Goal: Information Seeking & Learning: Learn about a topic

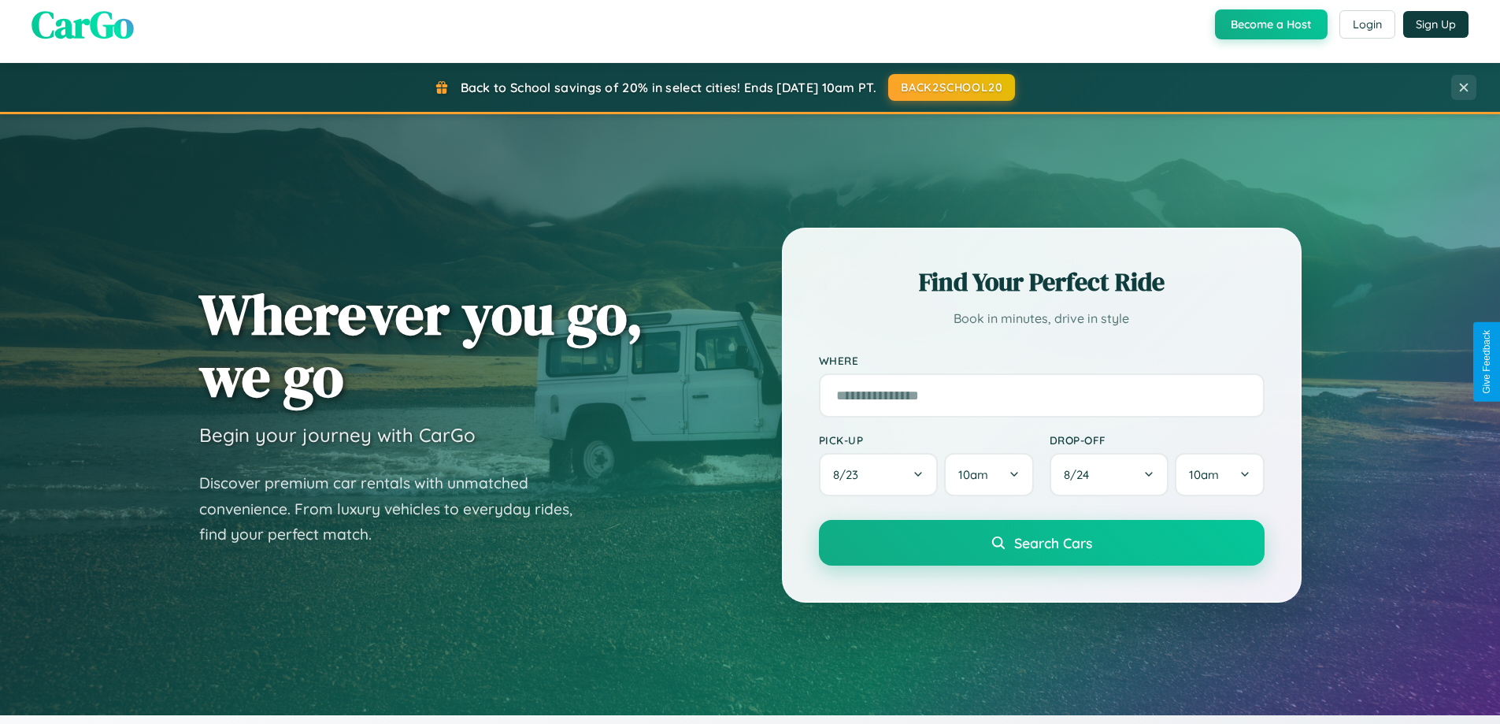
scroll to position [3030, 0]
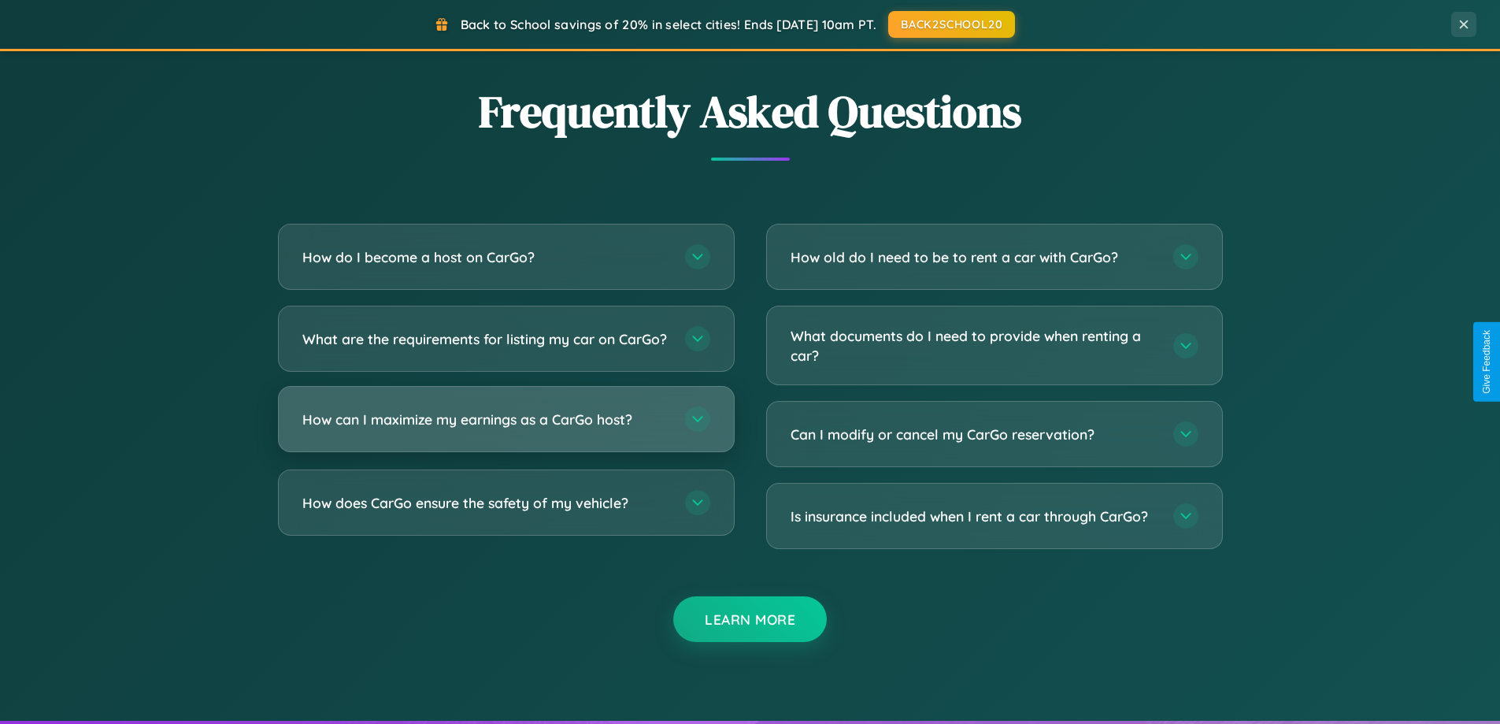
click at [505, 429] on h3 "How can I maximize my earnings as a CarGo host?" at bounding box center [485, 419] width 367 height 20
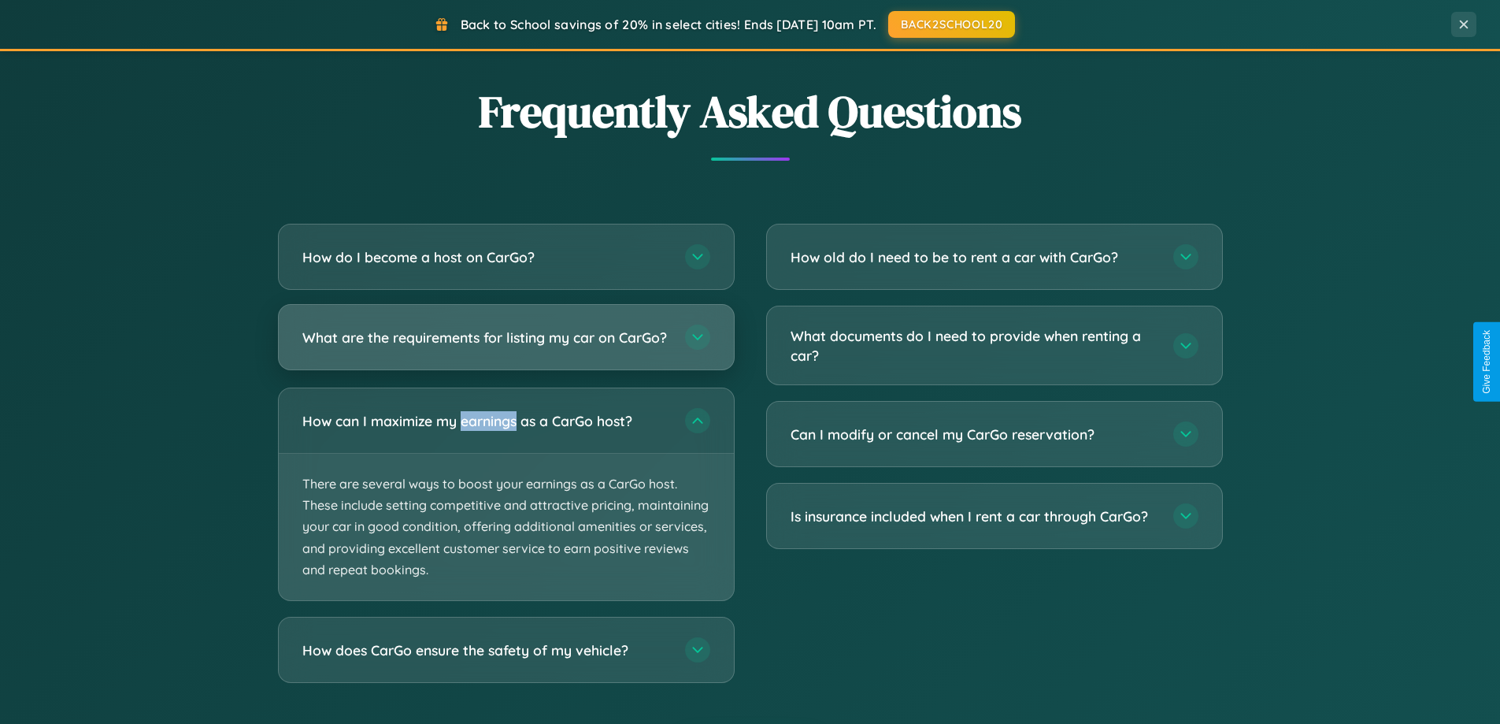
click at [505, 344] on h3 "What are the requirements for listing my car on CarGo?" at bounding box center [485, 338] width 367 height 20
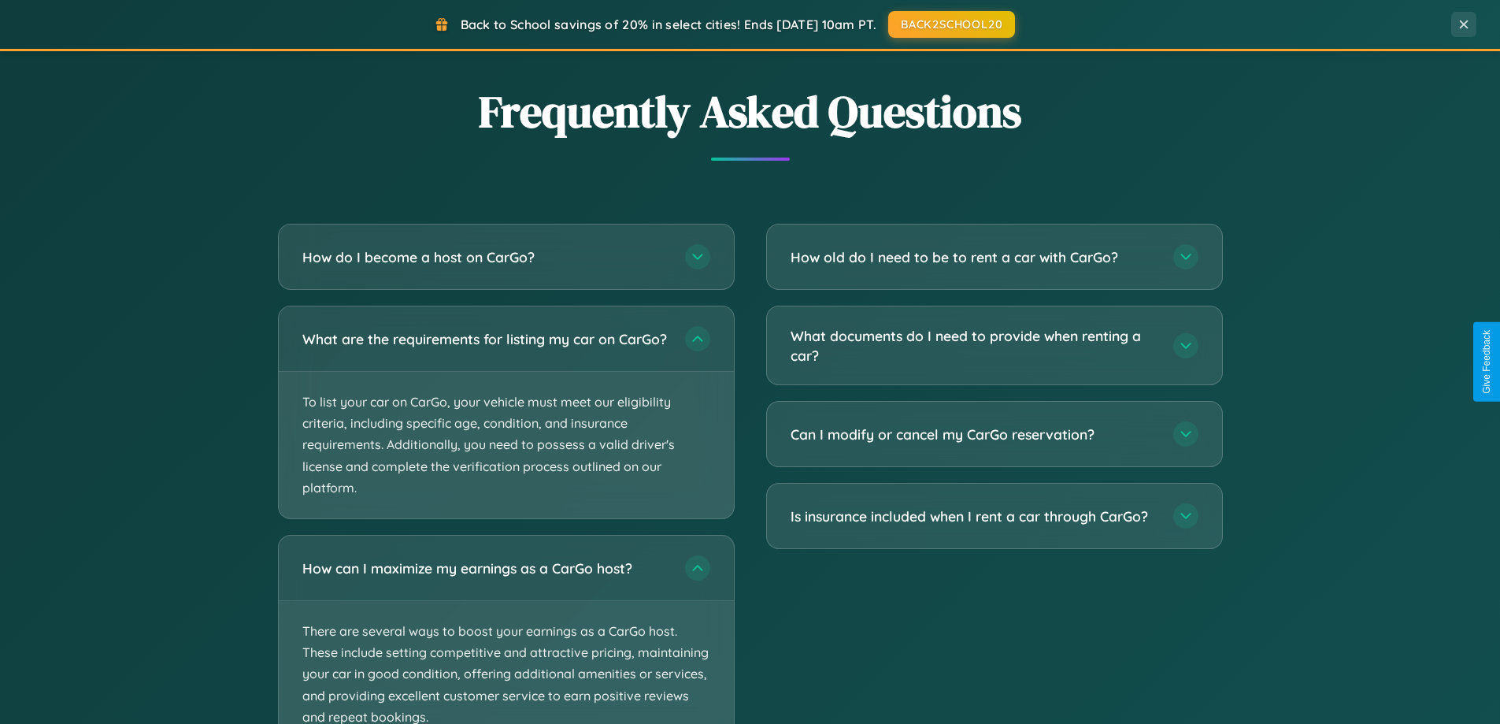
scroll to position [3149, 0]
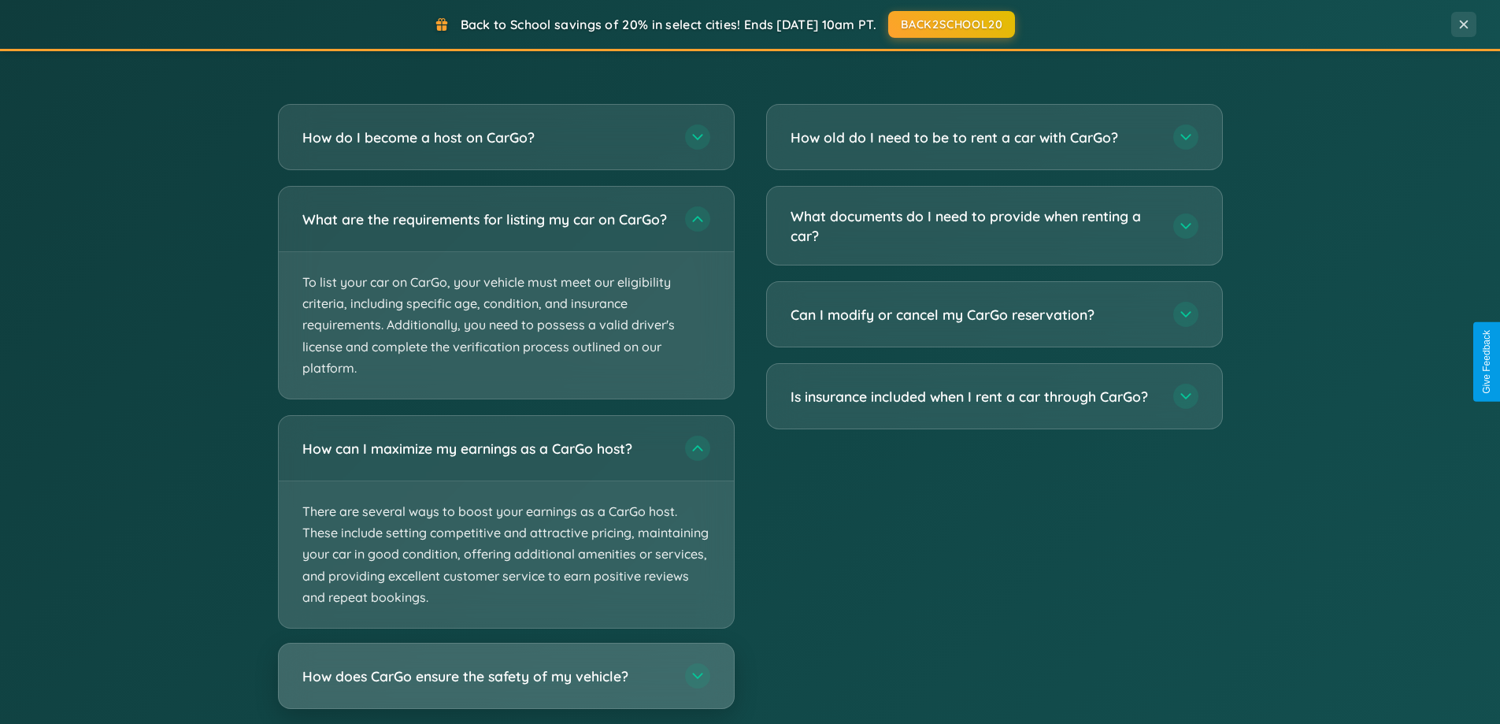
click at [505, 686] on h3 "How does CarGo ensure the safety of my vehicle?" at bounding box center [485, 676] width 367 height 20
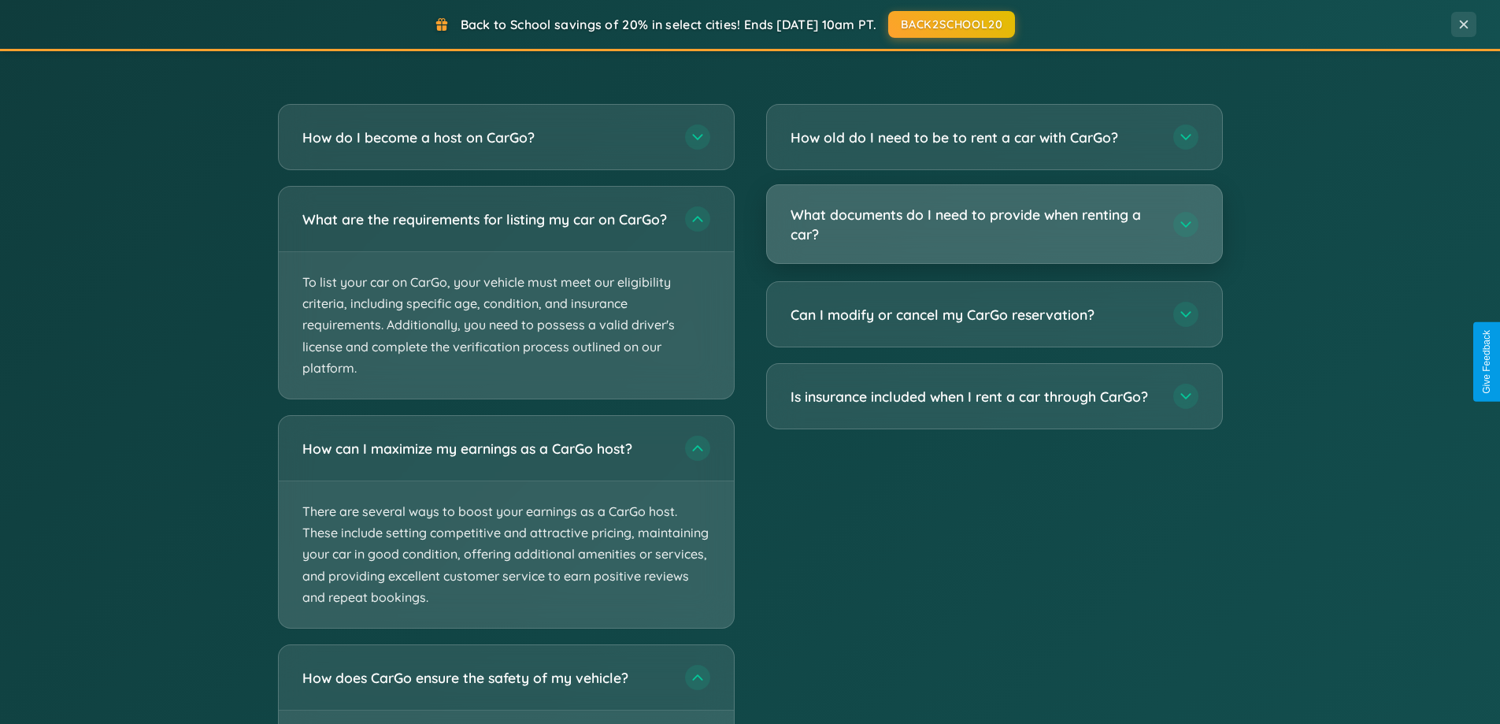
click at [994, 224] on h3 "What documents do I need to provide when renting a car?" at bounding box center [973, 224] width 367 height 39
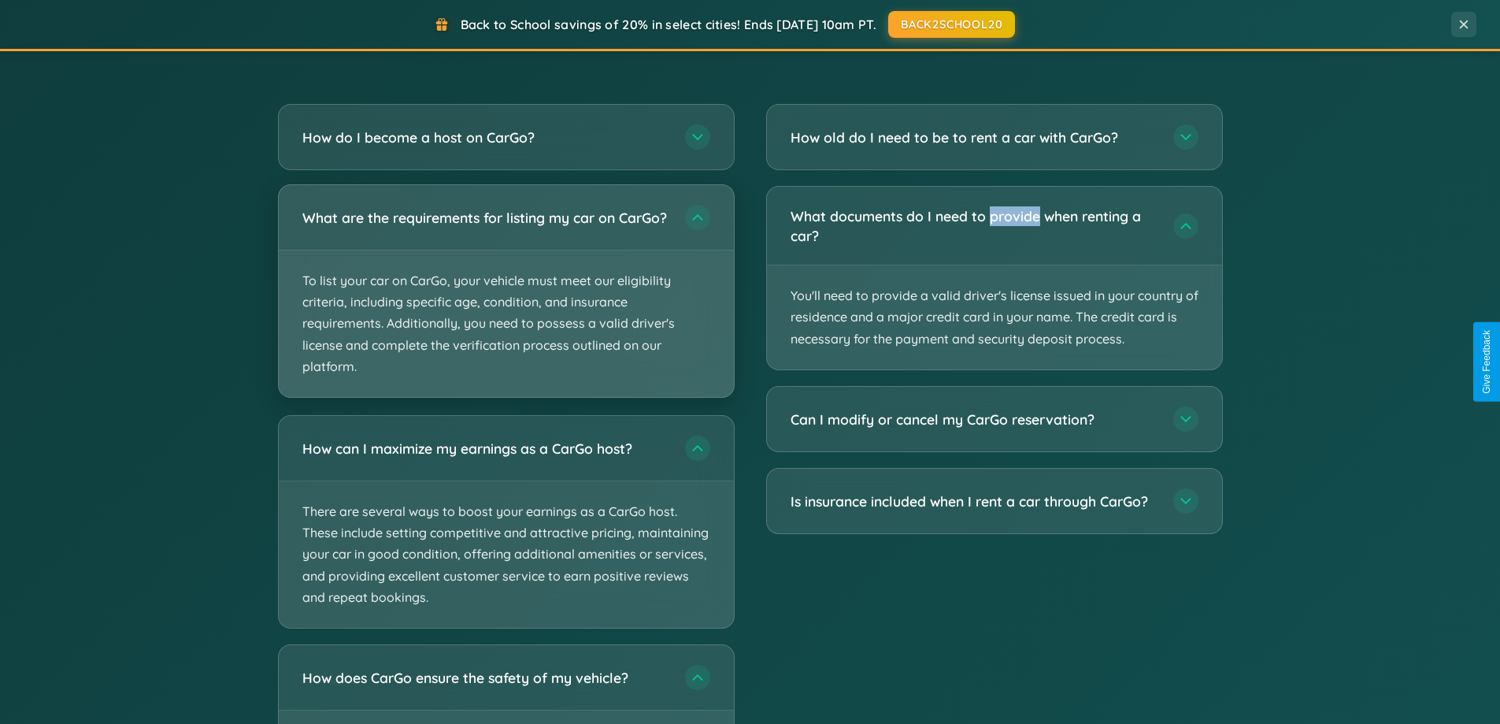
click at [505, 299] on p "To list your car on CarGo, your vehicle must meet our eligibility criteria, inc…" at bounding box center [506, 323] width 455 height 146
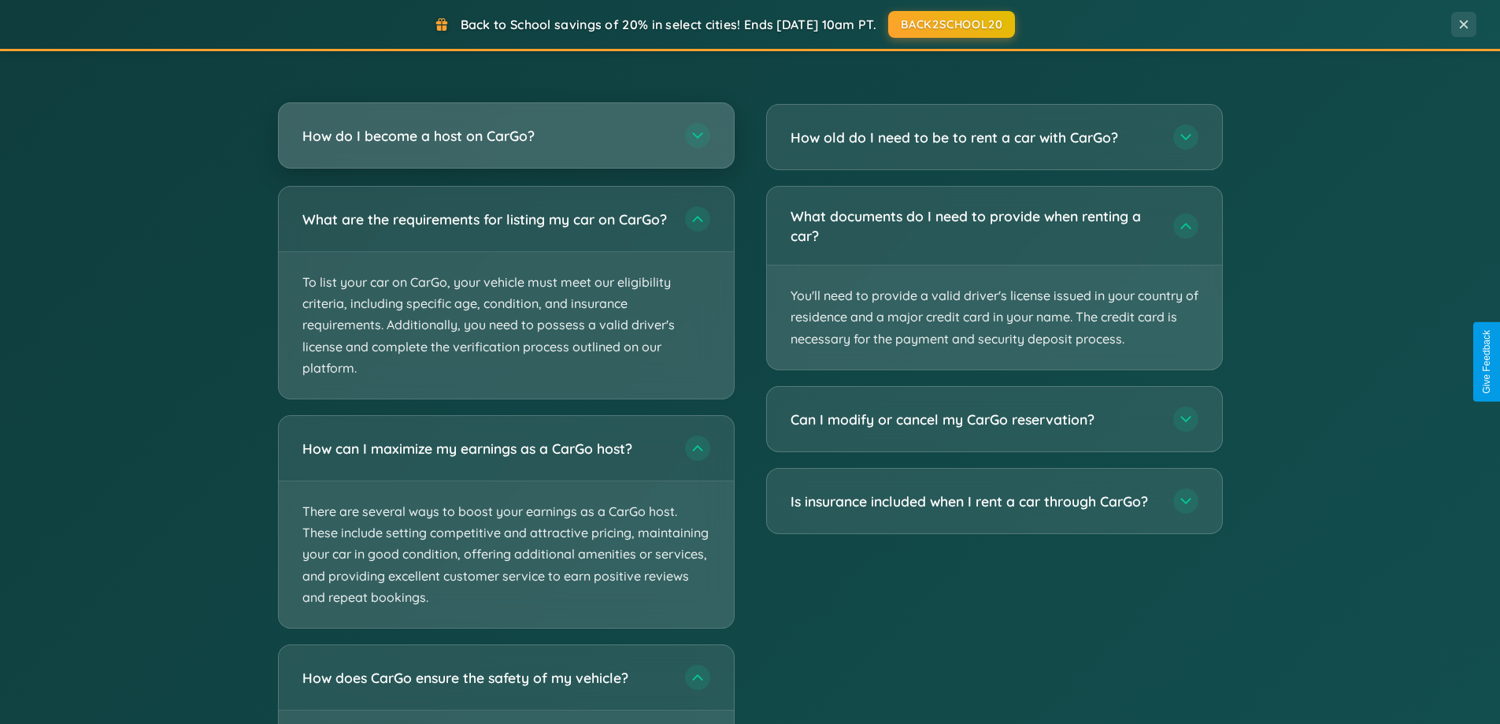
click at [505, 137] on h3 "How do I become a host on CarGo?" at bounding box center [485, 136] width 367 height 20
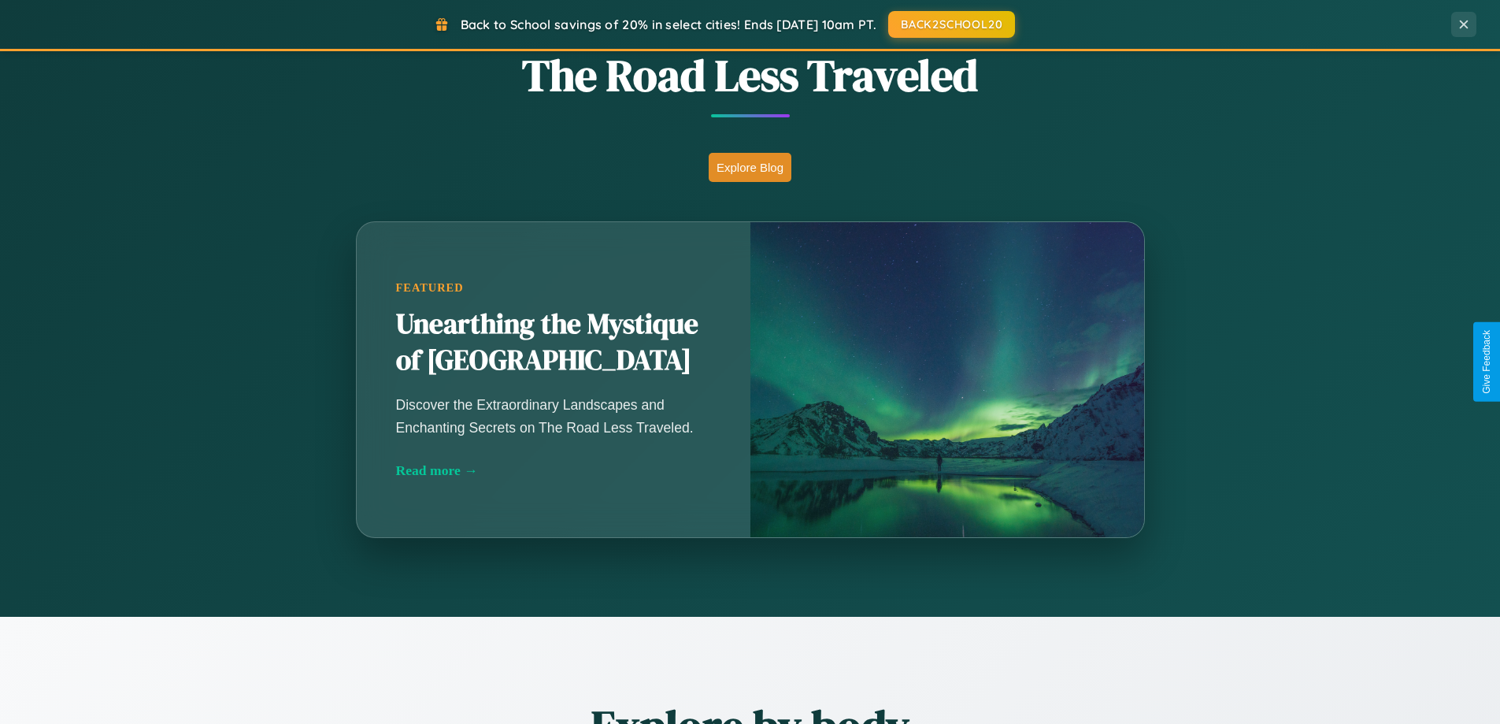
scroll to position [1083, 0]
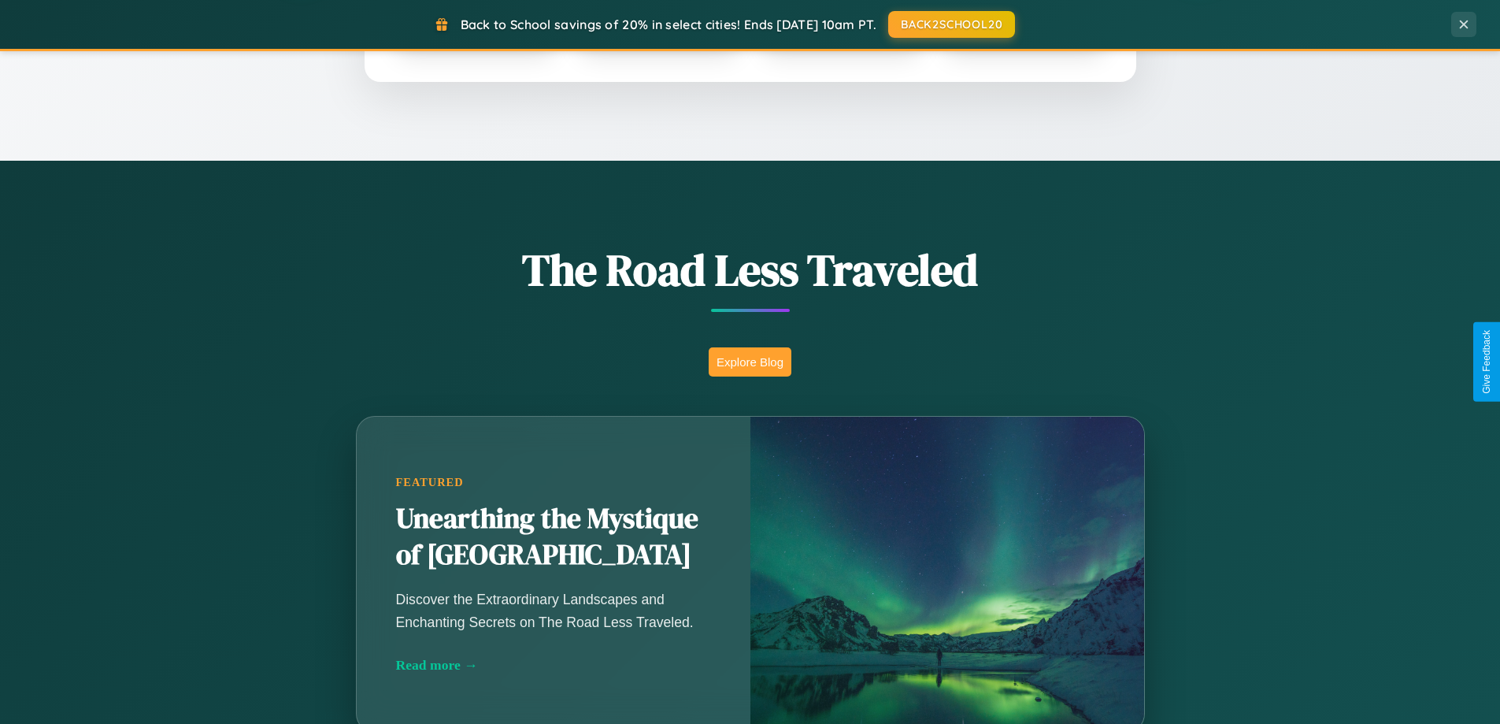
click at [750, 361] on button "Explore Blog" at bounding box center [750, 361] width 83 height 29
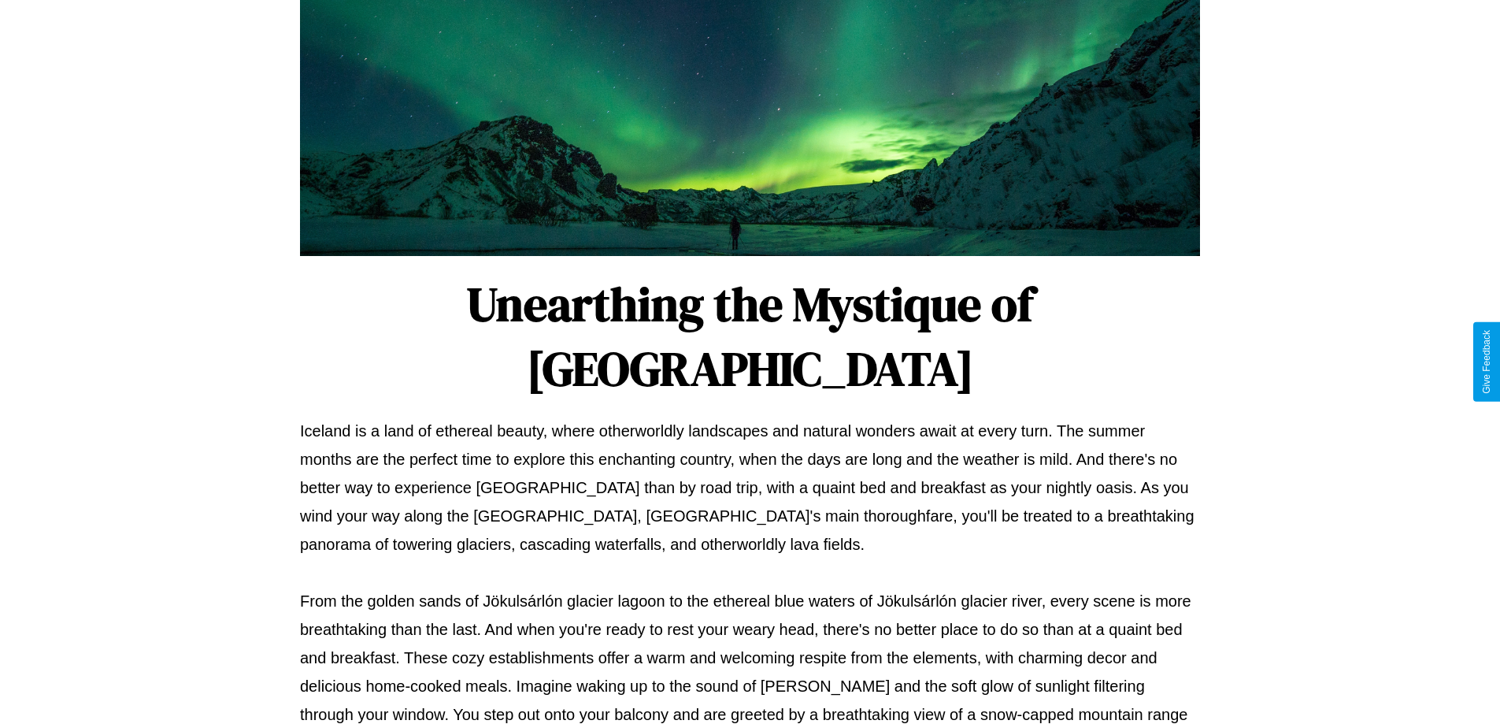
scroll to position [509, 0]
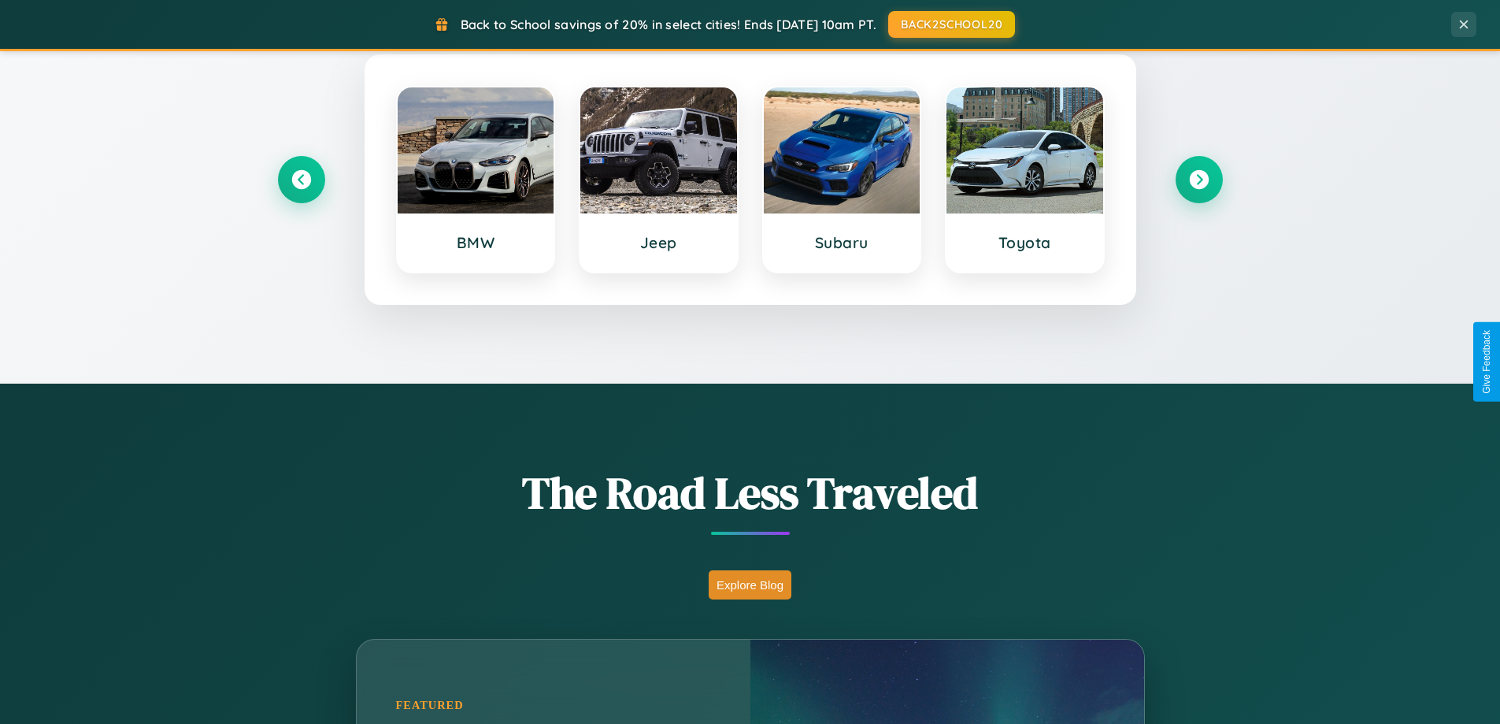
scroll to position [679, 0]
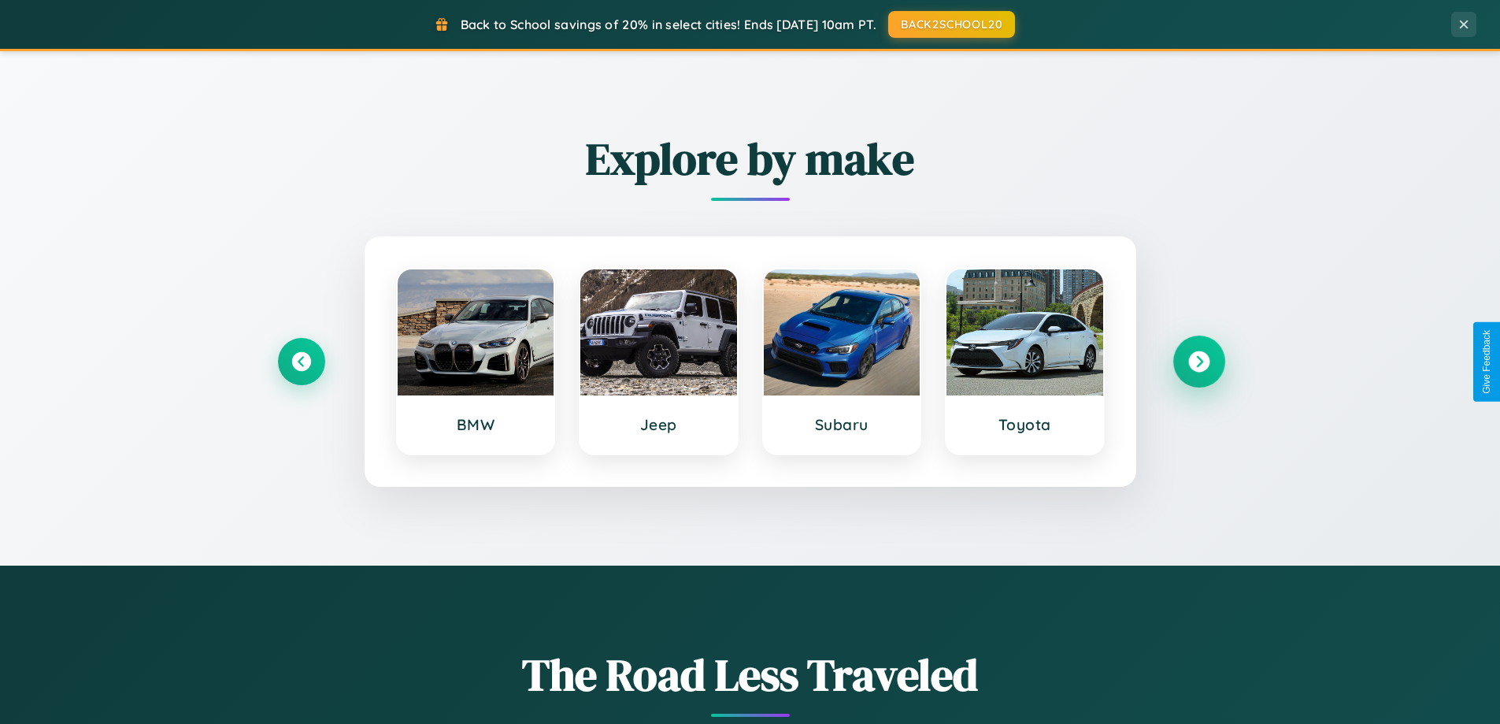
click at [1198, 361] on icon at bounding box center [1198, 361] width 21 height 21
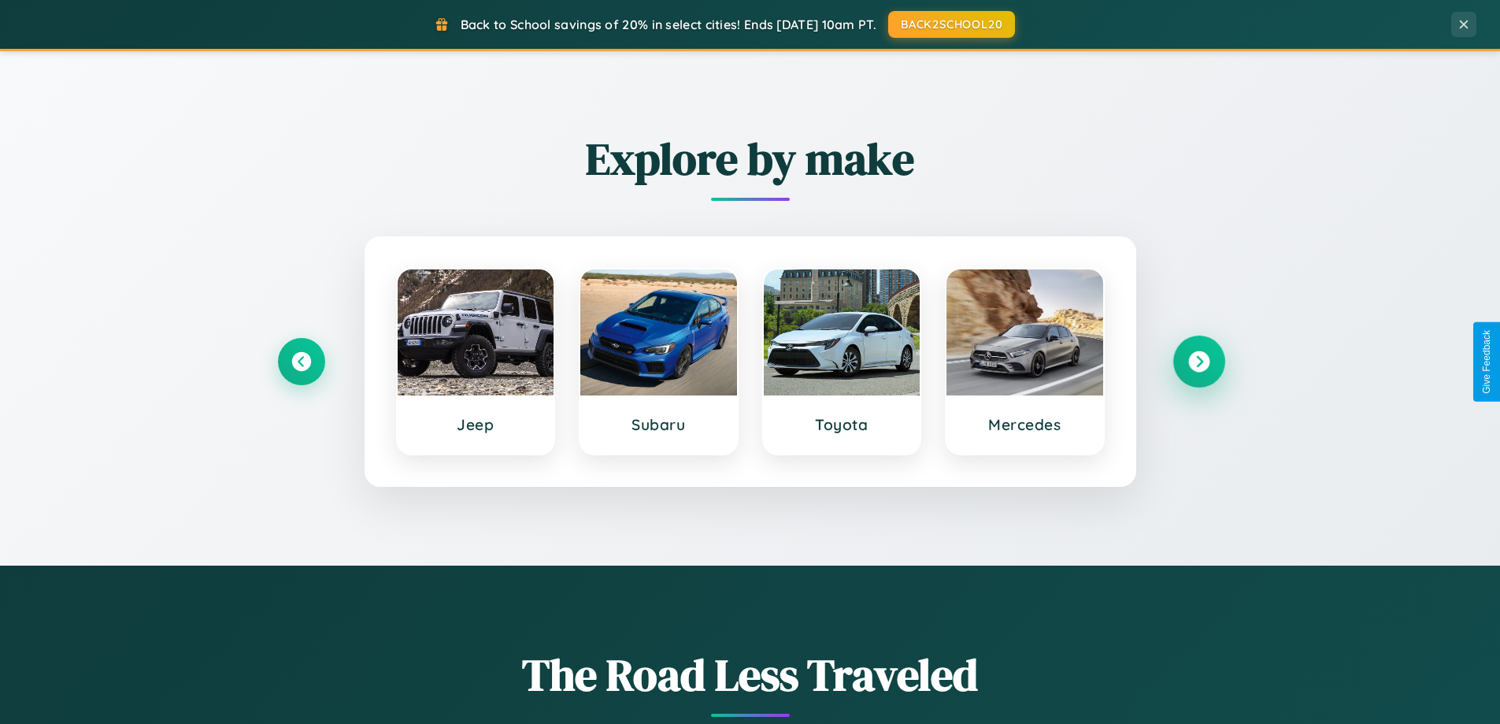
click at [1198, 361] on icon at bounding box center [1198, 361] width 21 height 21
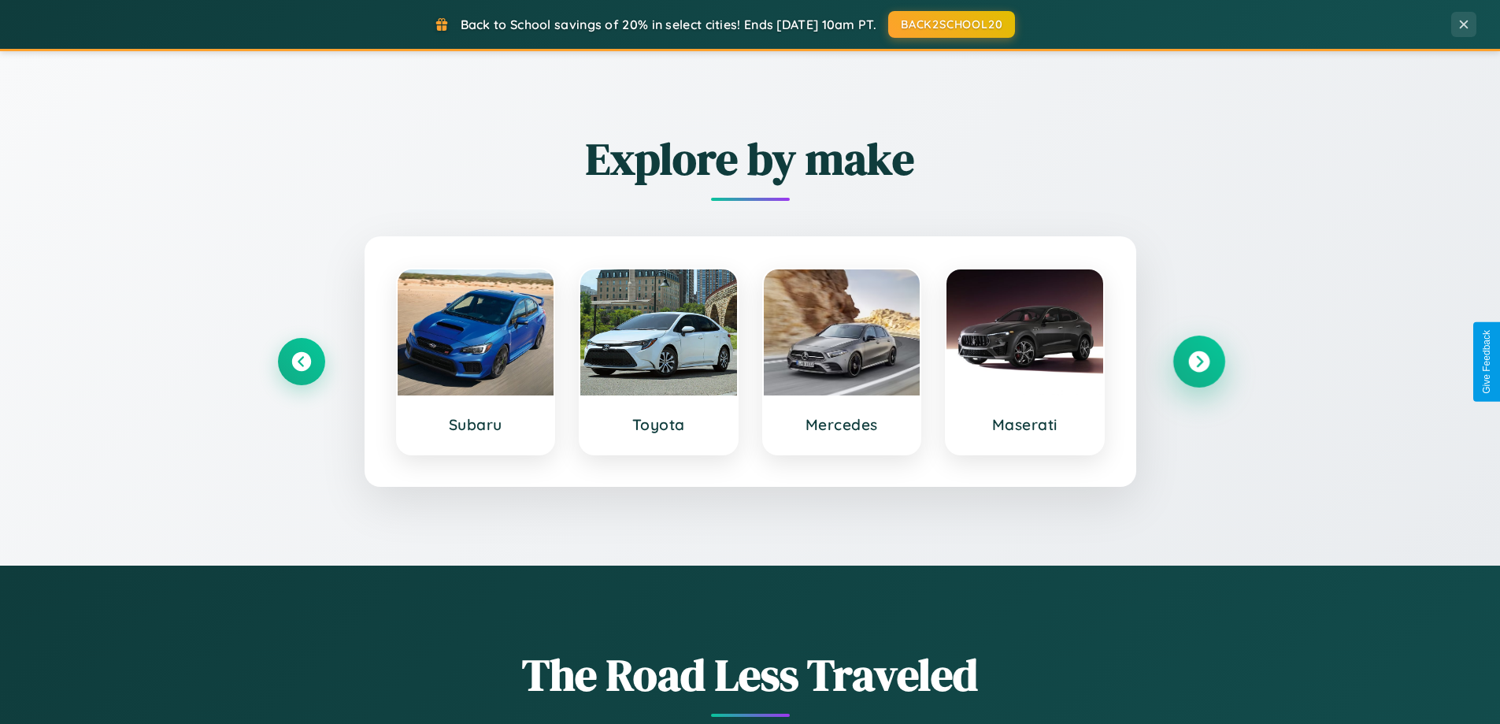
click at [1198, 361] on icon at bounding box center [1198, 361] width 21 height 21
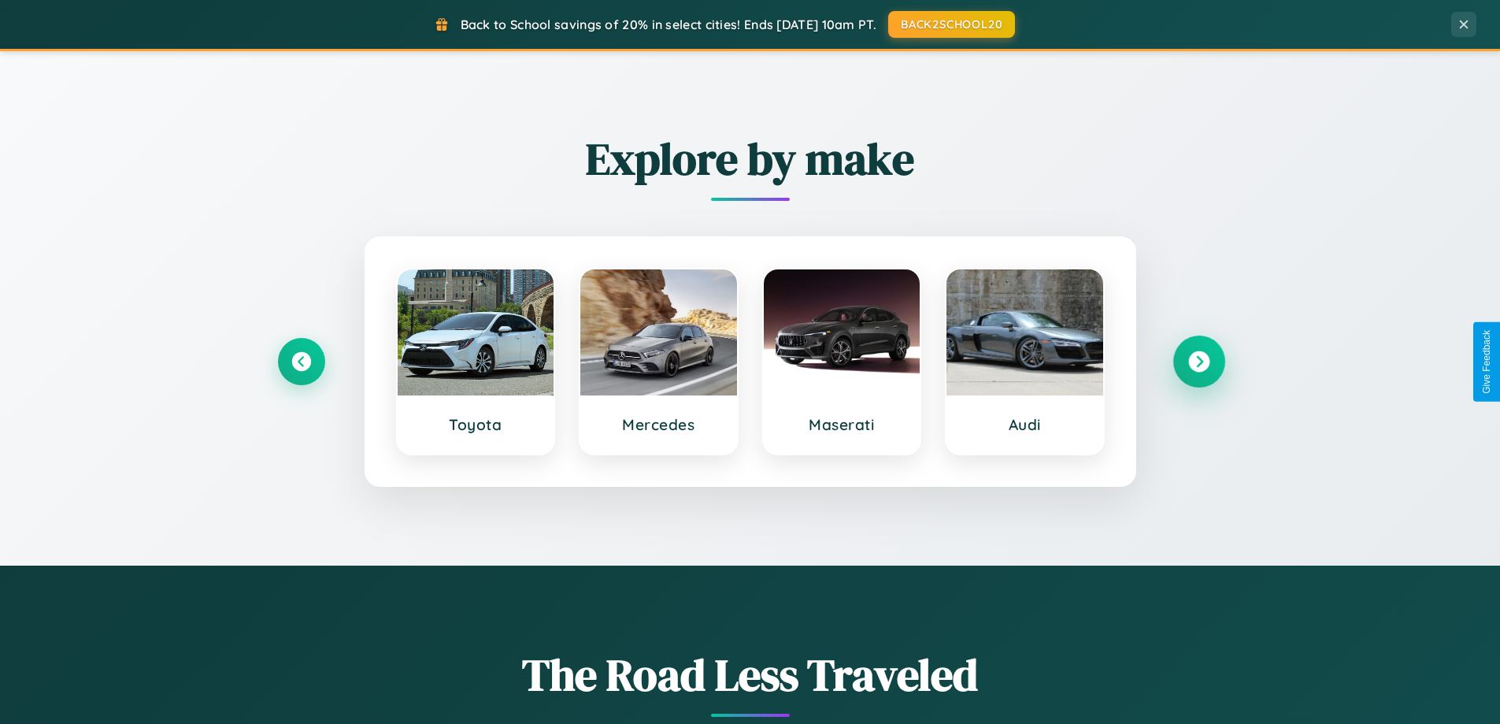
click at [1198, 361] on icon at bounding box center [1198, 361] width 21 height 21
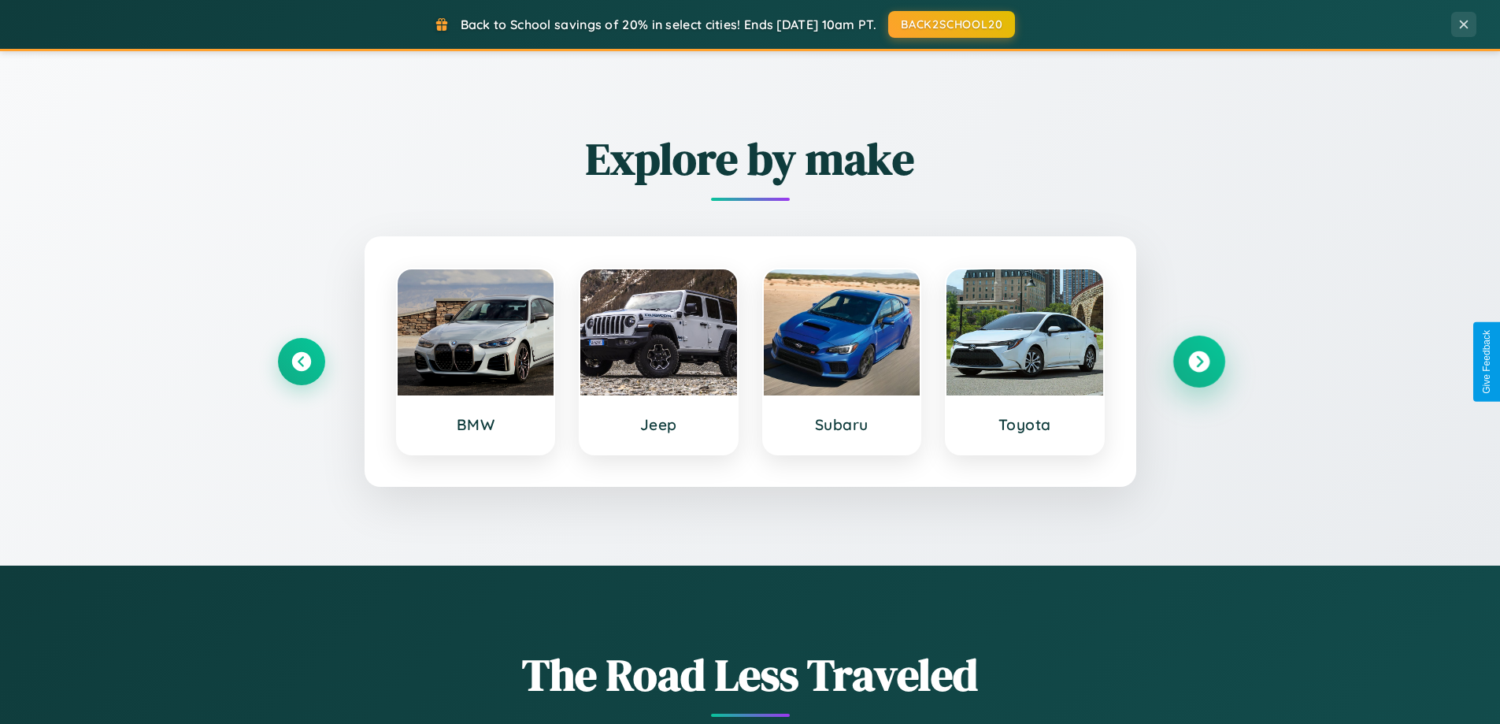
click at [1198, 361] on icon at bounding box center [1198, 361] width 21 height 21
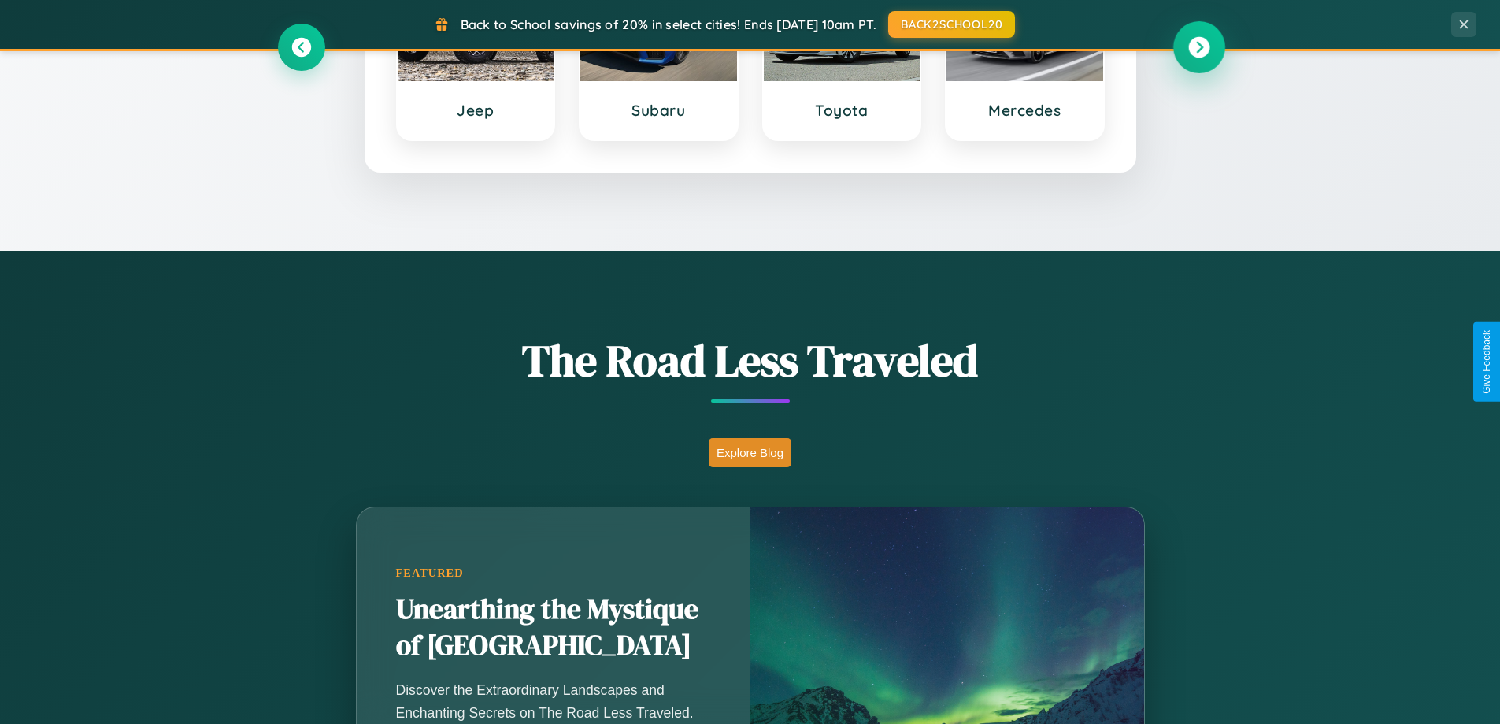
scroll to position [2530, 0]
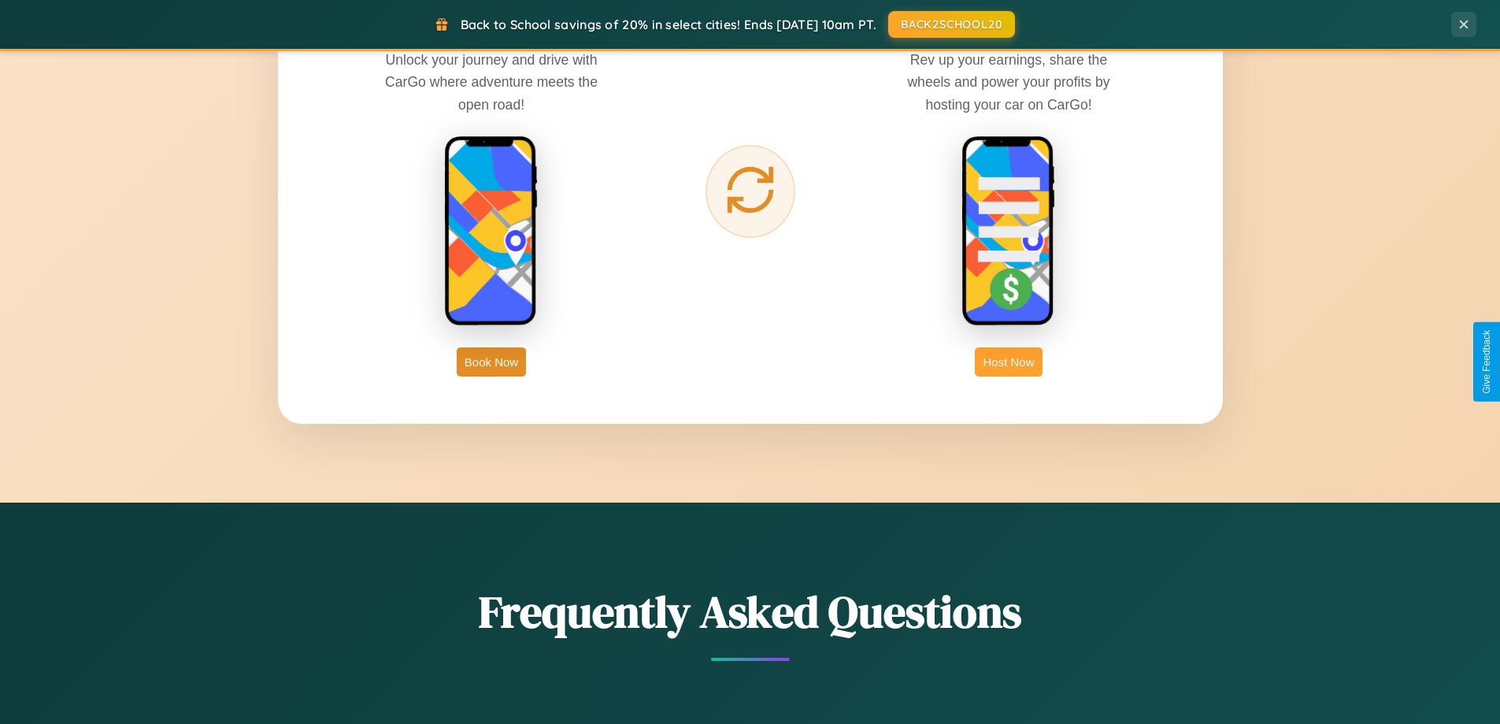
click at [1009, 361] on button "Host Now" at bounding box center [1008, 361] width 67 height 29
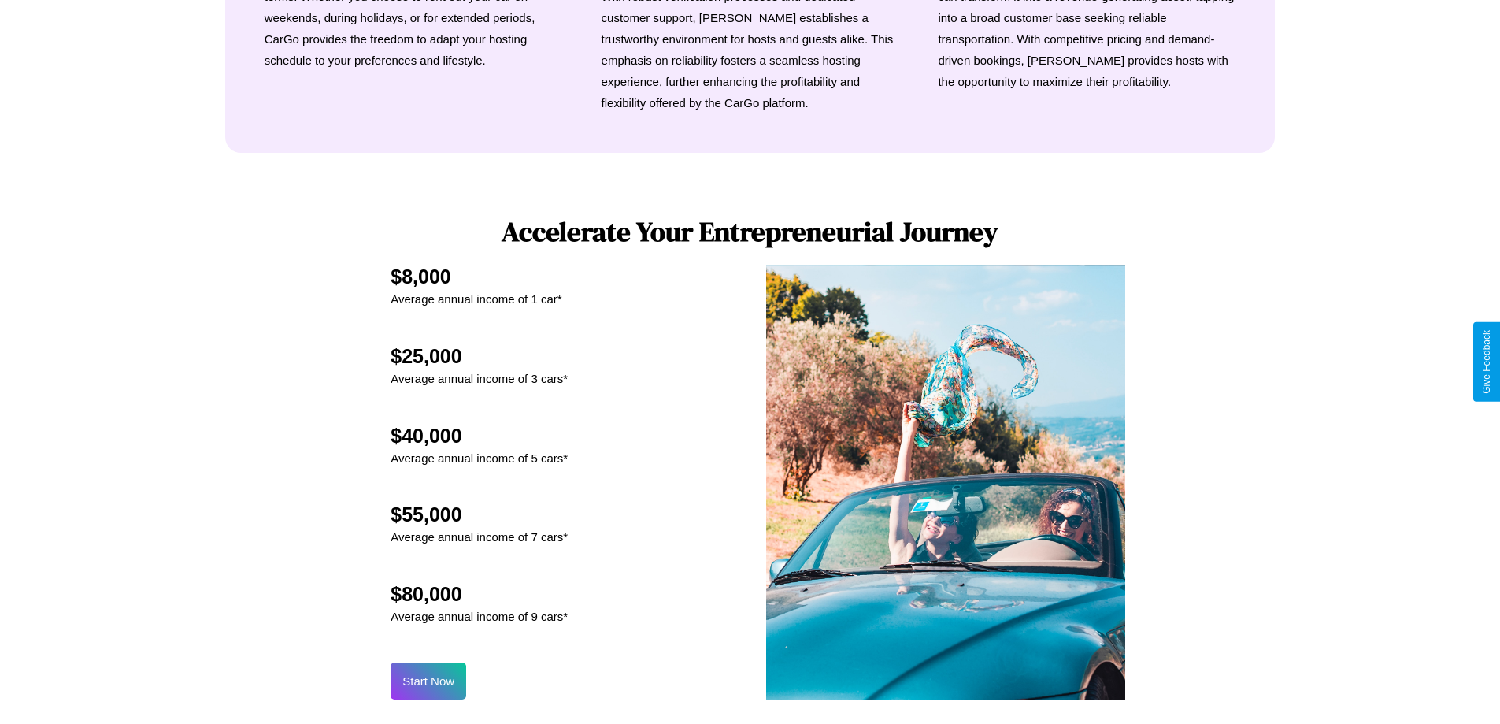
scroll to position [2128, 0]
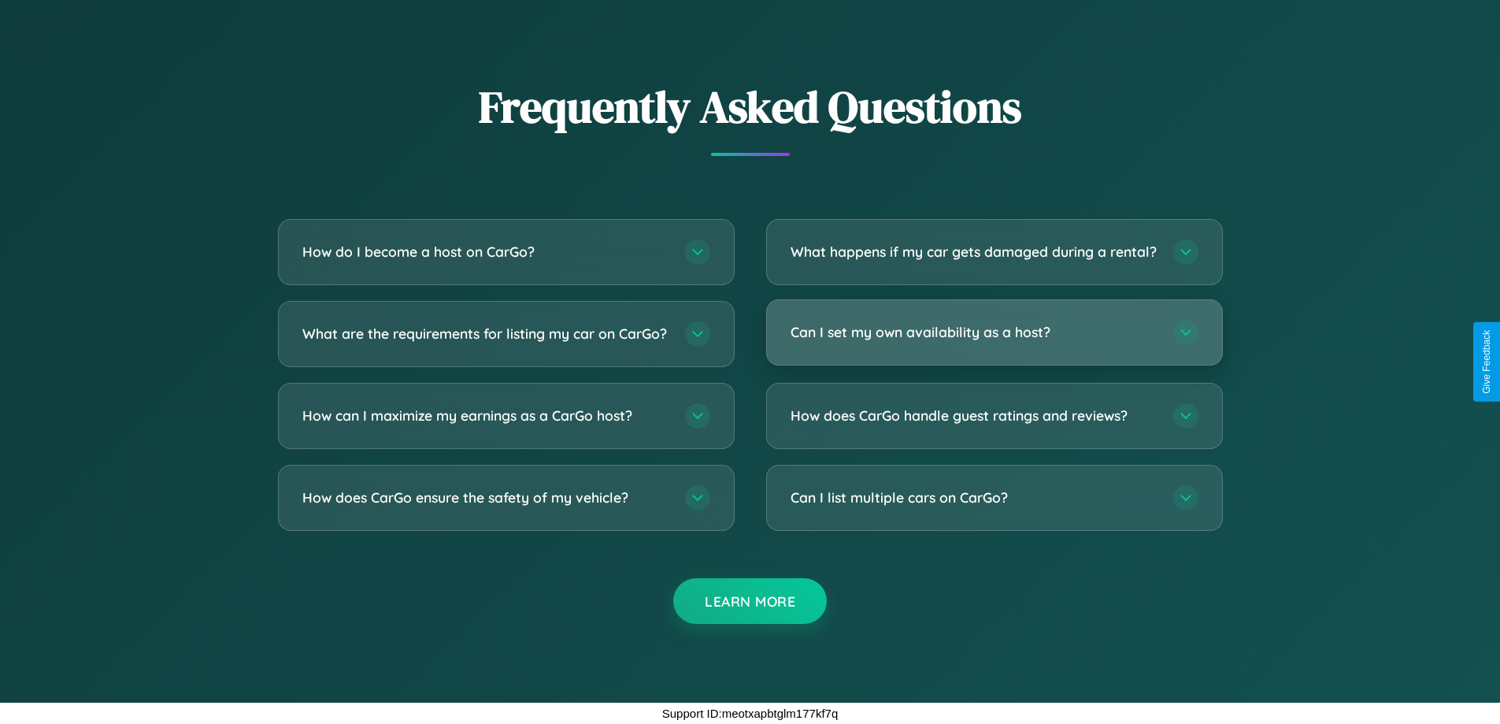
click at [994, 331] on h3 "Can I set my own availability as a host?" at bounding box center [973, 332] width 367 height 20
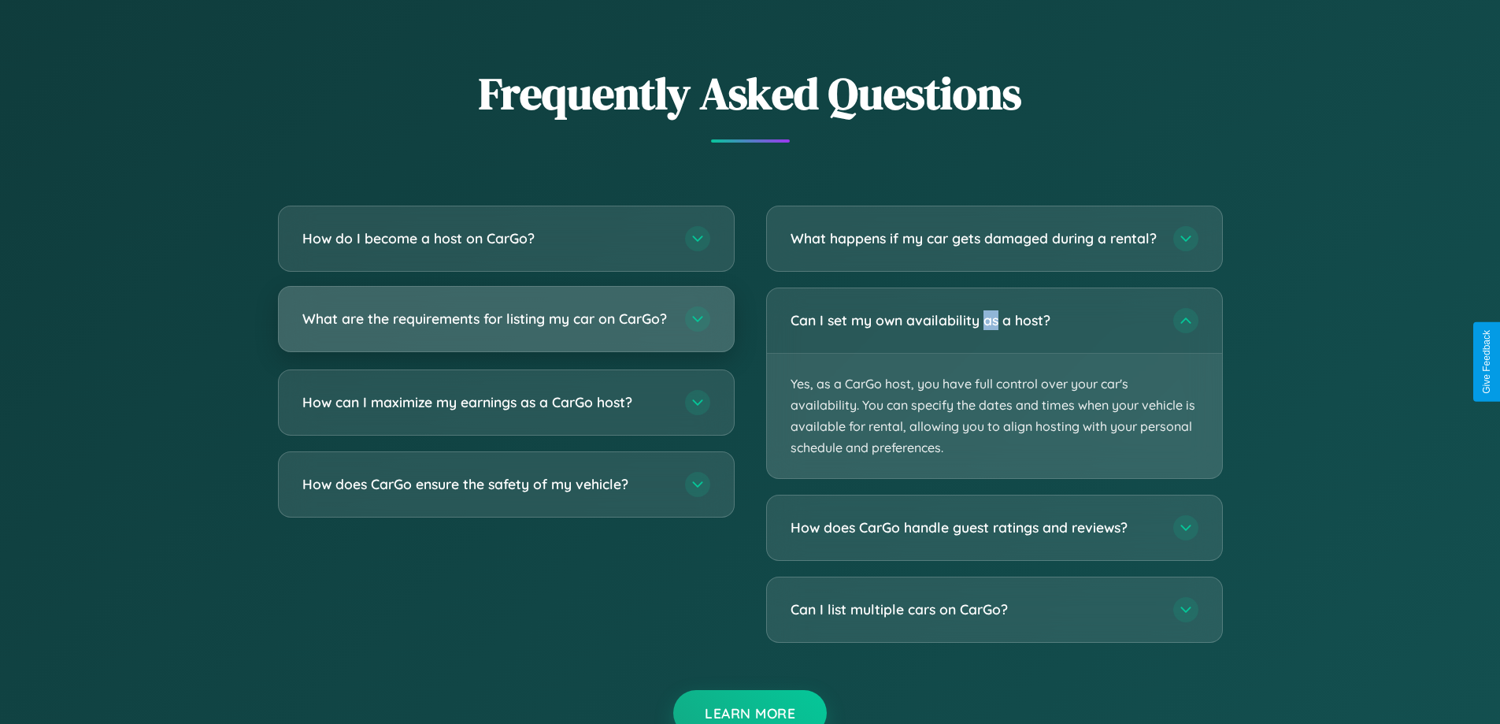
click at [505, 325] on h3 "What are the requirements for listing my car on CarGo?" at bounding box center [485, 319] width 367 height 20
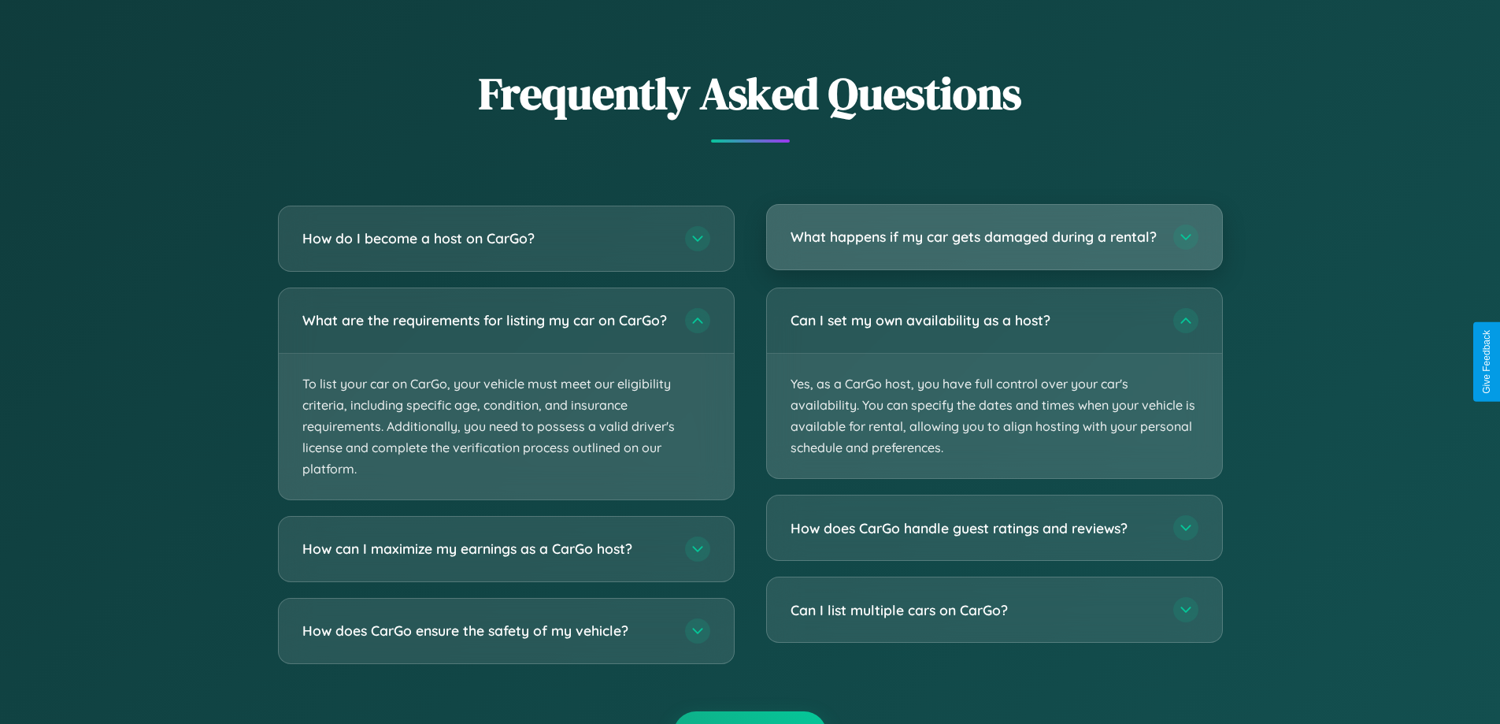
click at [994, 245] on h3 "What happens if my car gets damaged during a rental?" at bounding box center [973, 237] width 367 height 20
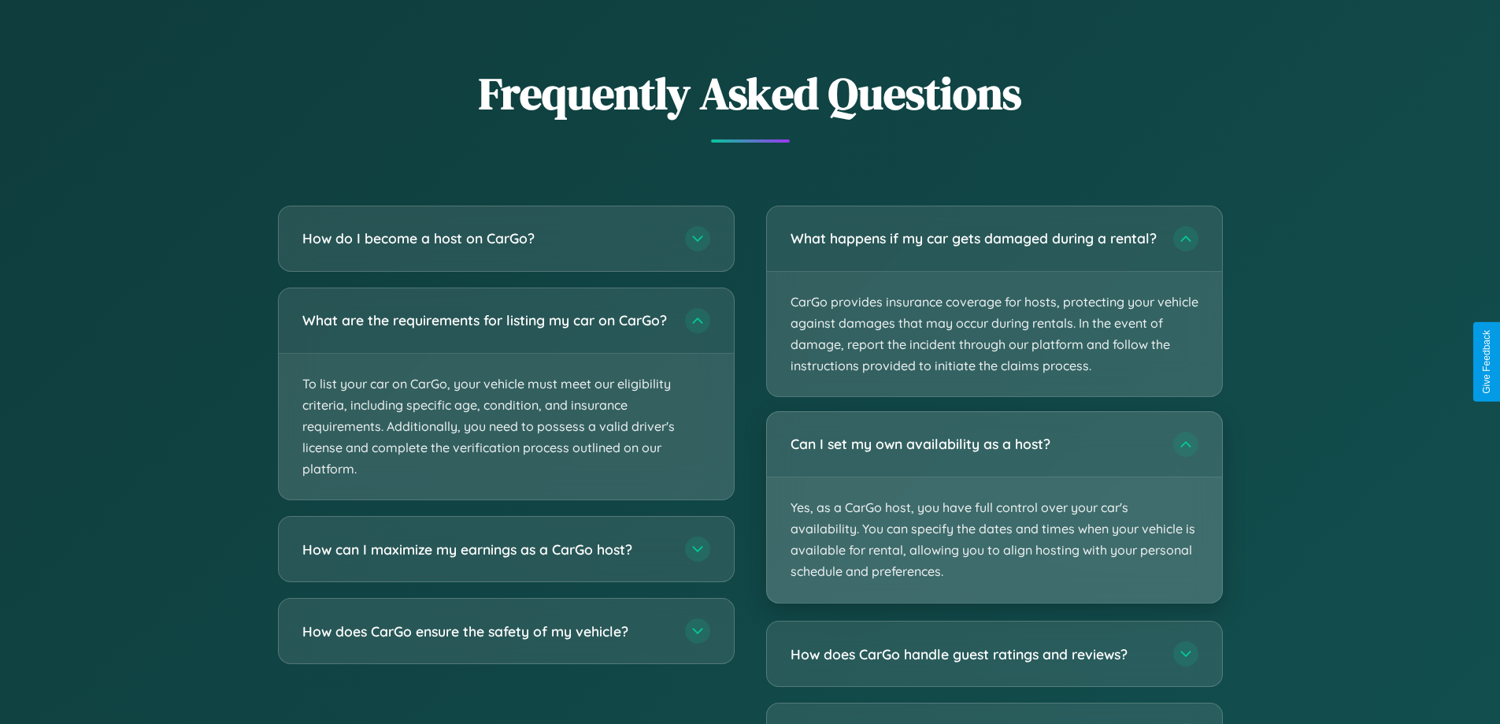
click at [994, 522] on p "Yes, as a CarGo host, you have full control over your car's availability. You c…" at bounding box center [994, 539] width 455 height 125
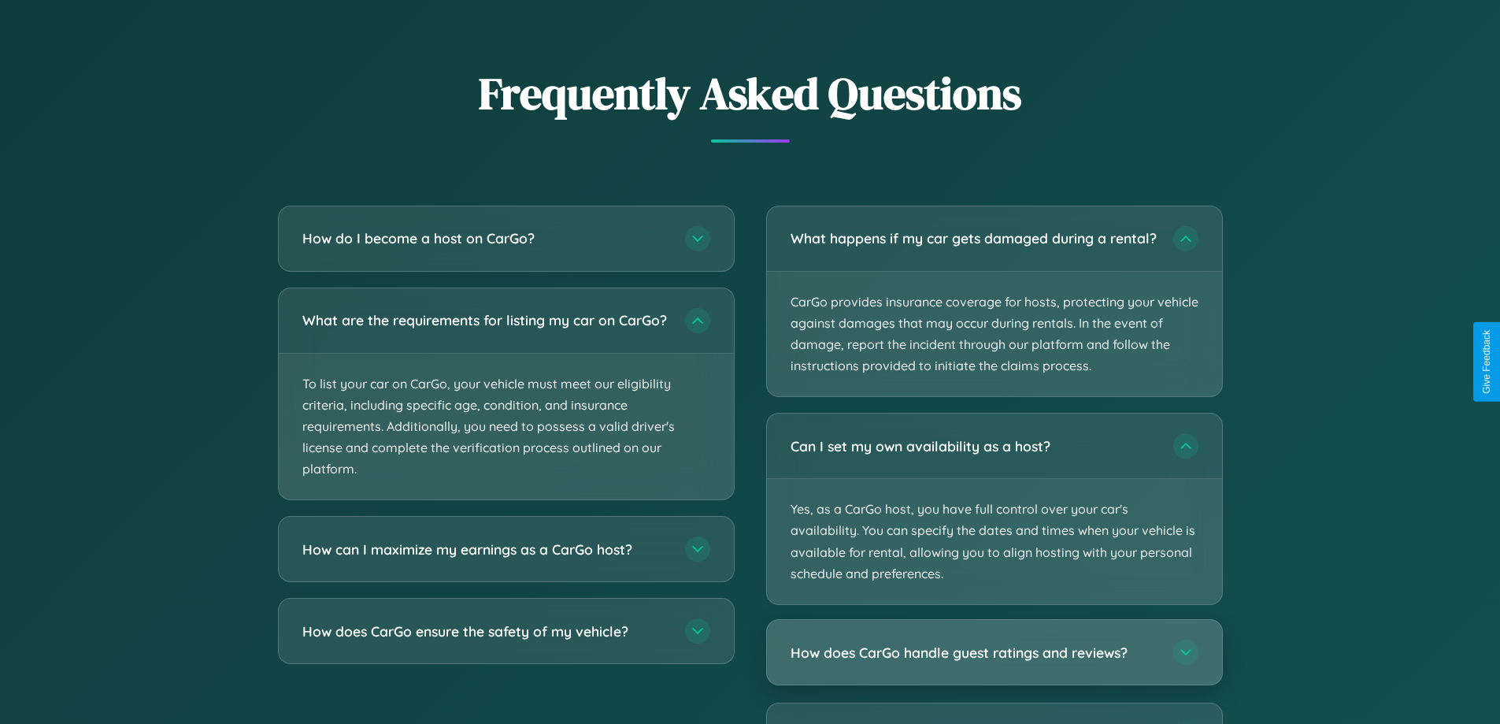
click at [994, 662] on h3 "How does CarGo handle guest ratings and reviews?" at bounding box center [973, 652] width 367 height 20
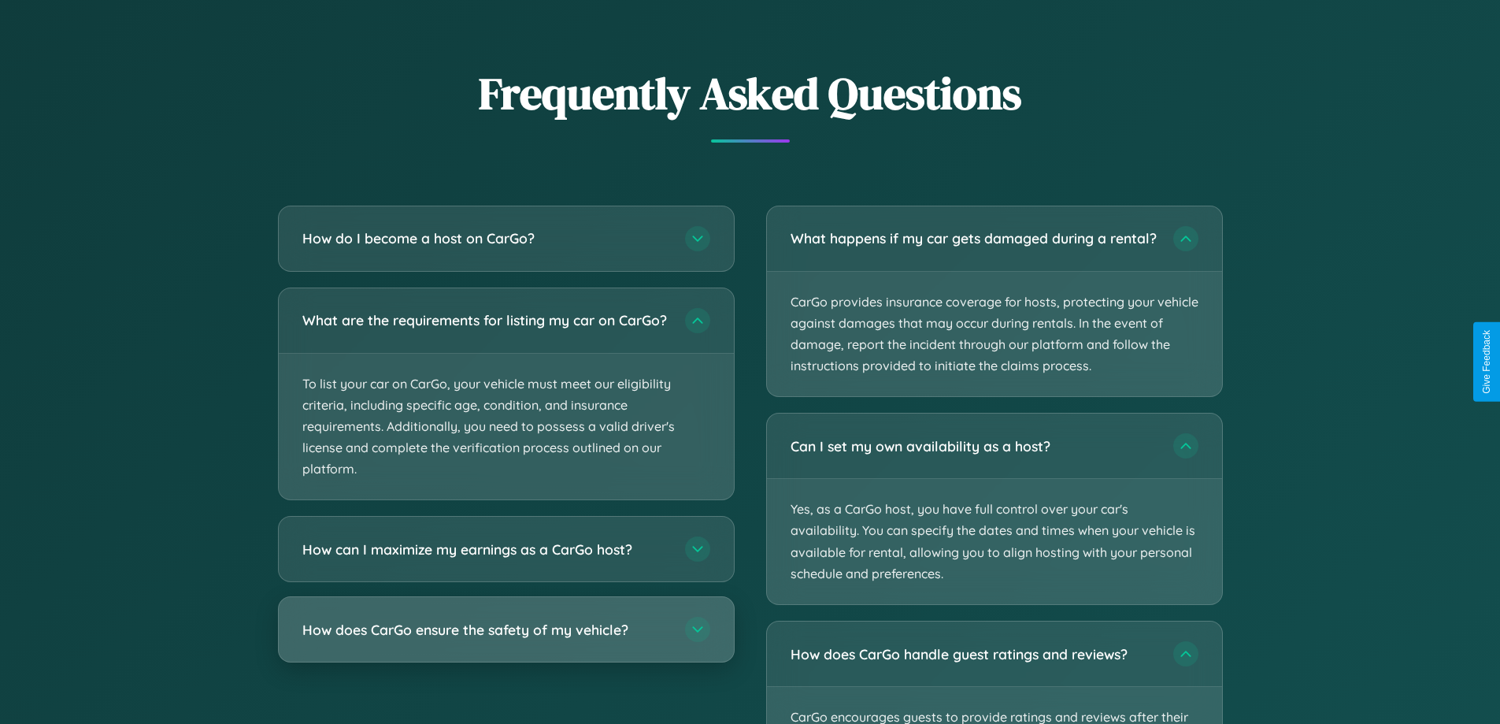
click at [505, 639] on h3 "How does CarGo ensure the safety of my vehicle?" at bounding box center [485, 630] width 367 height 20
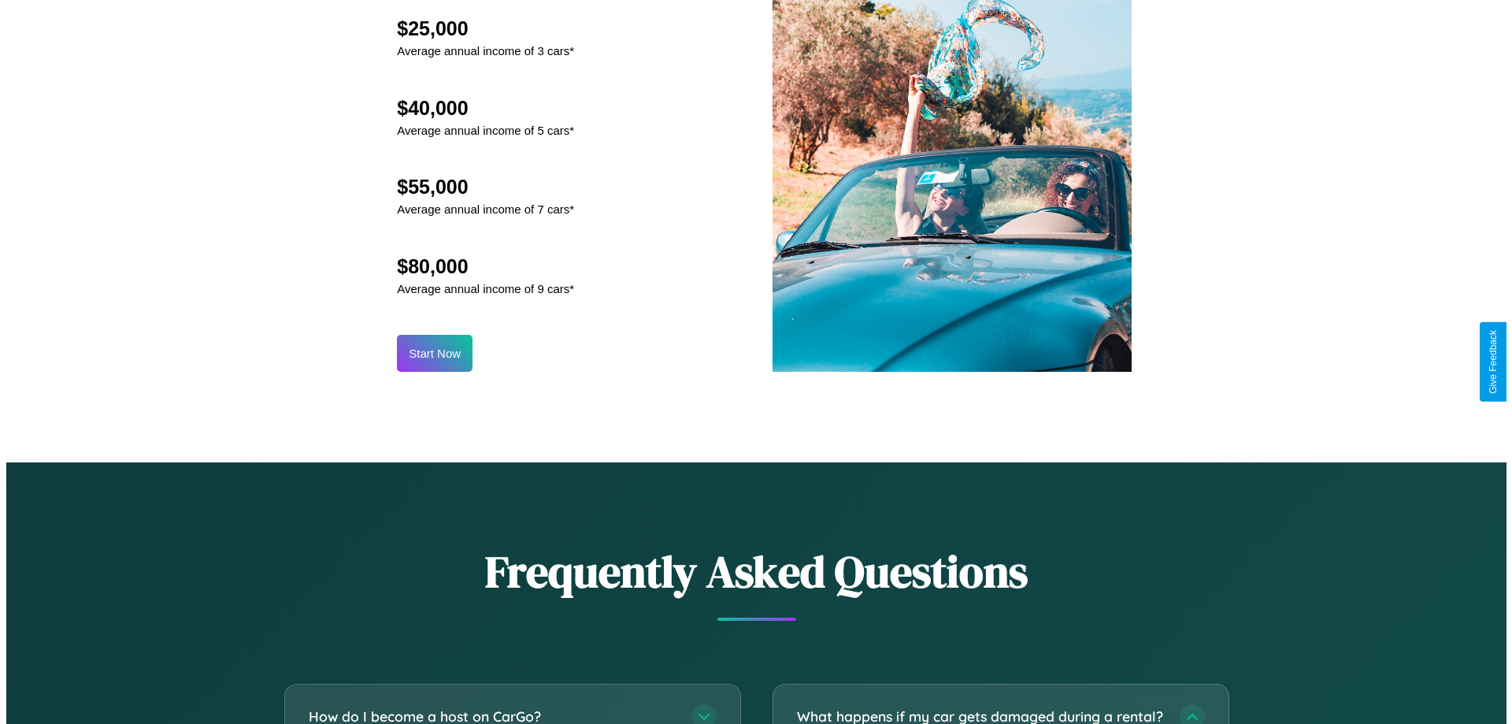
scroll to position [1642, 0]
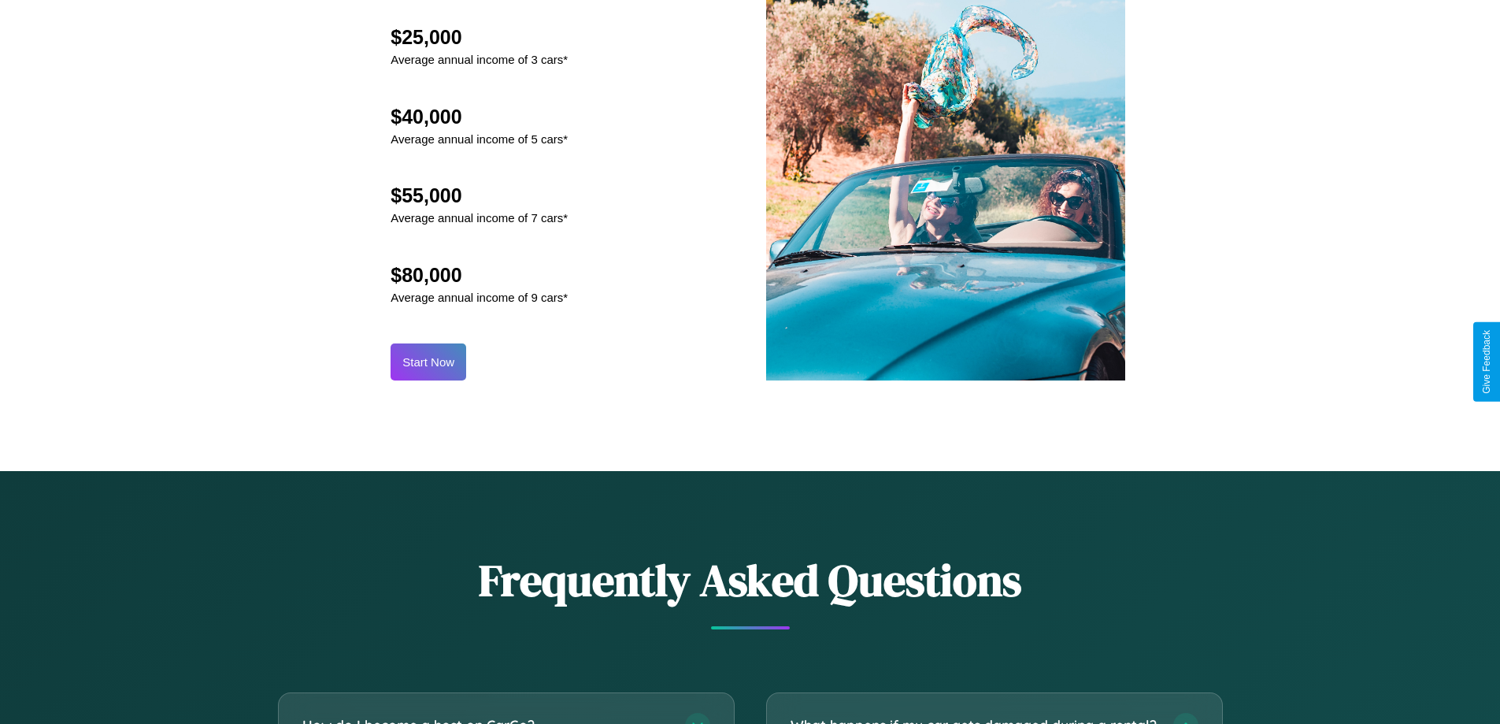
click at [428, 361] on button "Start Now" at bounding box center [429, 361] width 76 height 37
